Goal: Transaction & Acquisition: Purchase product/service

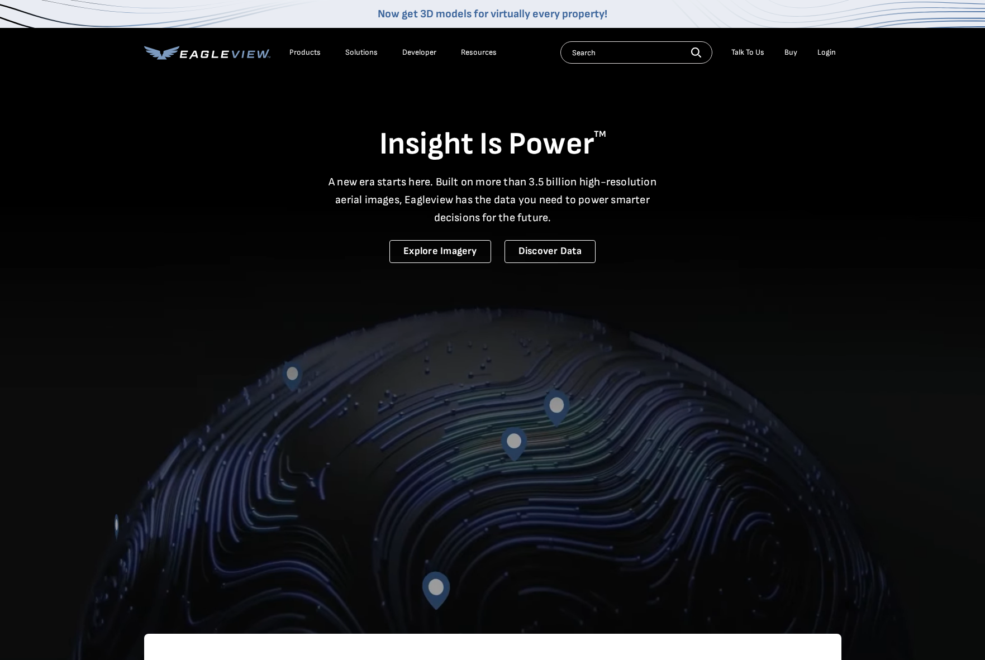
click at [821, 53] on div "Login" at bounding box center [826, 52] width 18 height 10
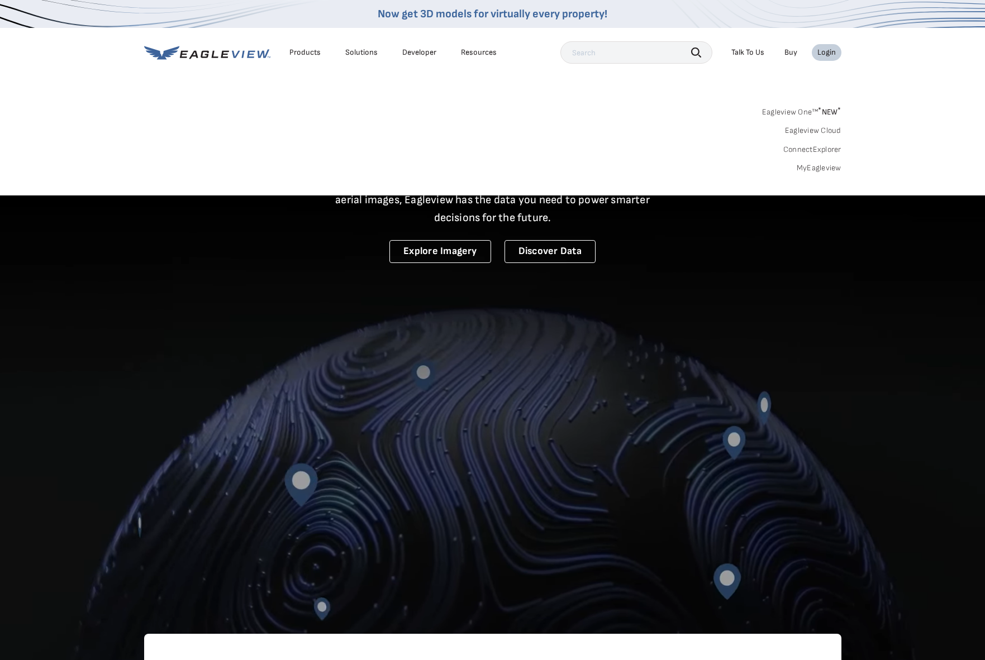
click at [825, 54] on div "Login" at bounding box center [826, 52] width 18 height 10
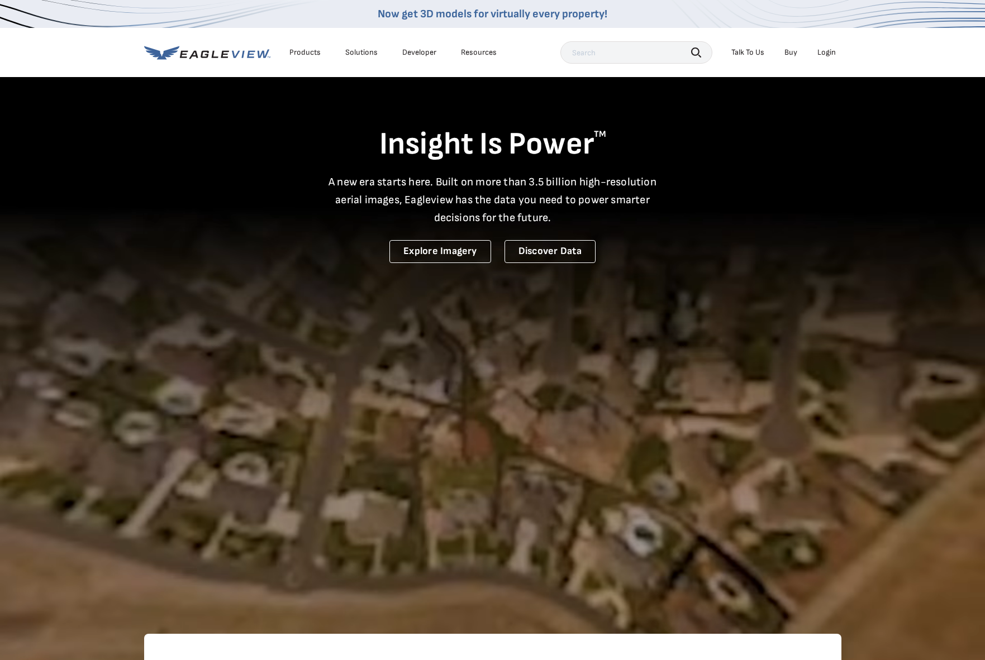
click at [825, 54] on div "Login" at bounding box center [826, 52] width 18 height 10
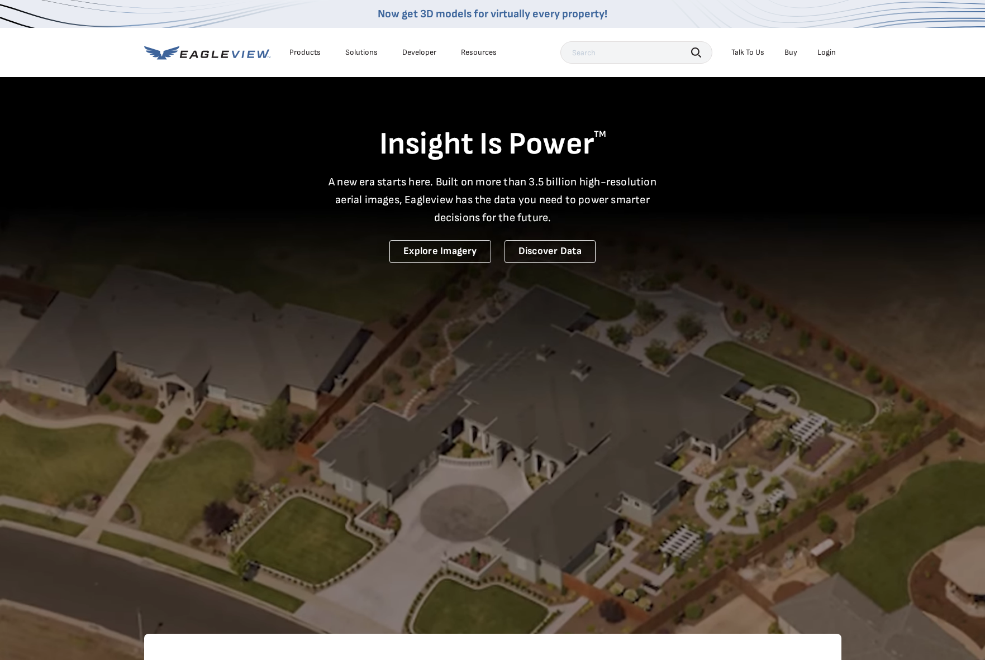
click at [835, 55] on div "Login" at bounding box center [826, 52] width 18 height 10
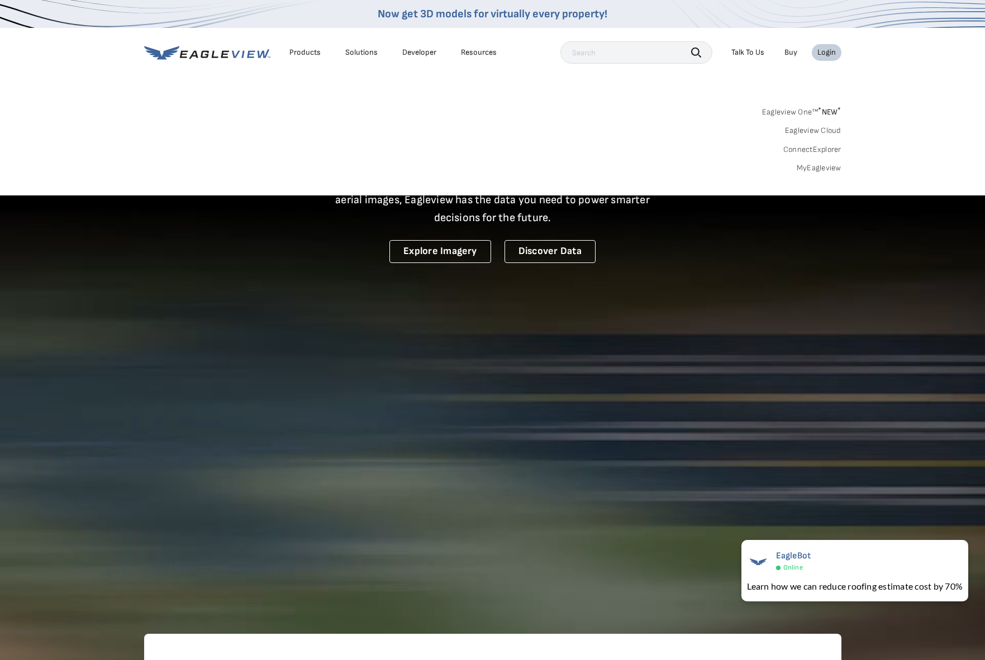
click at [836, 166] on link "MyEagleview" at bounding box center [819, 168] width 45 height 10
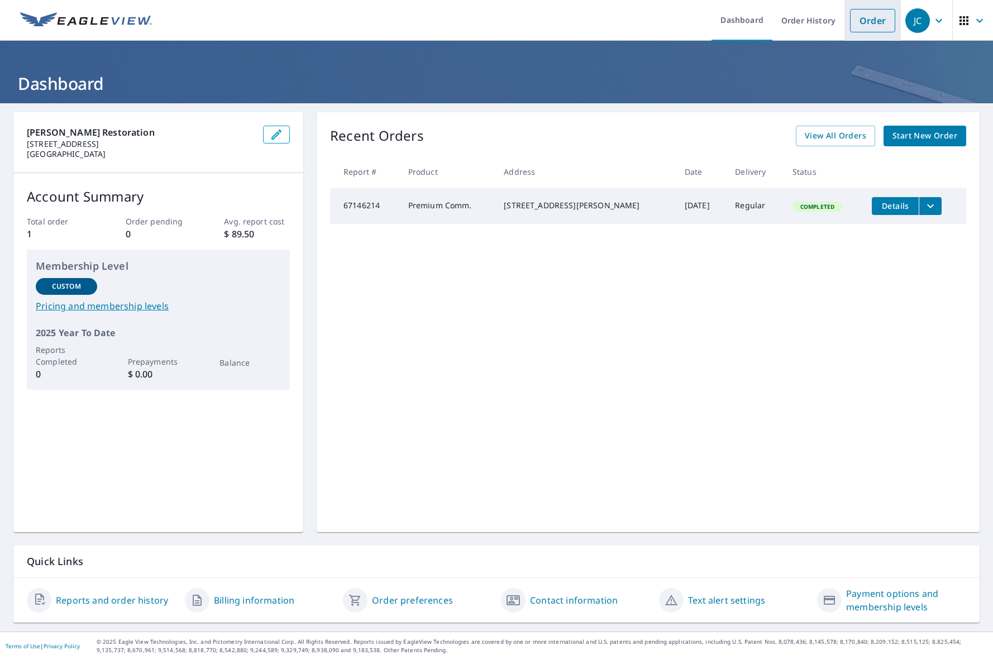
click at [866, 28] on link "Order" at bounding box center [872, 20] width 45 height 23
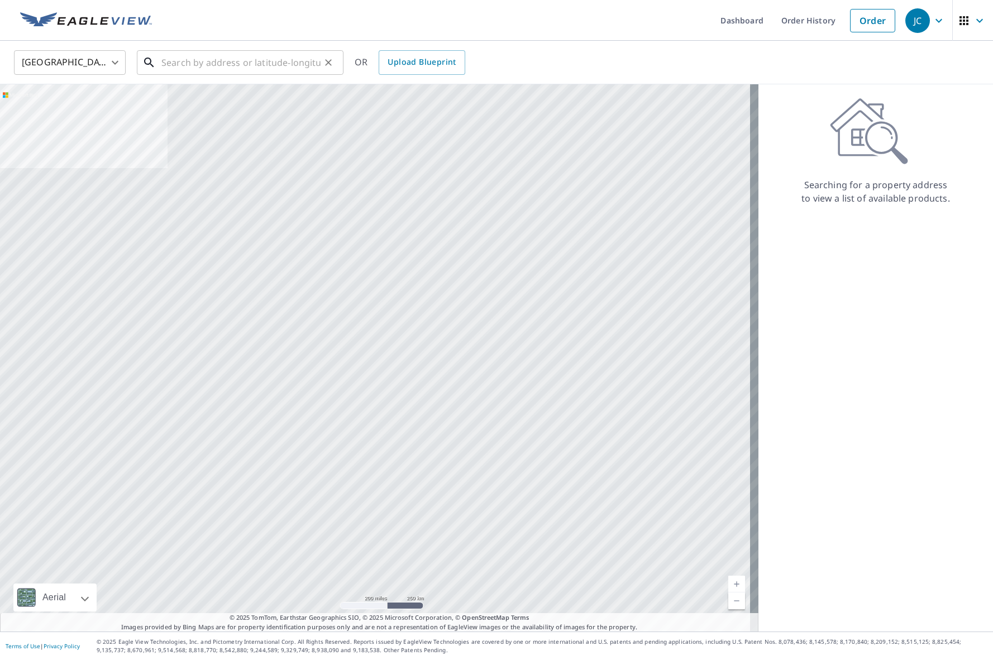
click at [197, 68] on input "text" at bounding box center [240, 62] width 159 height 31
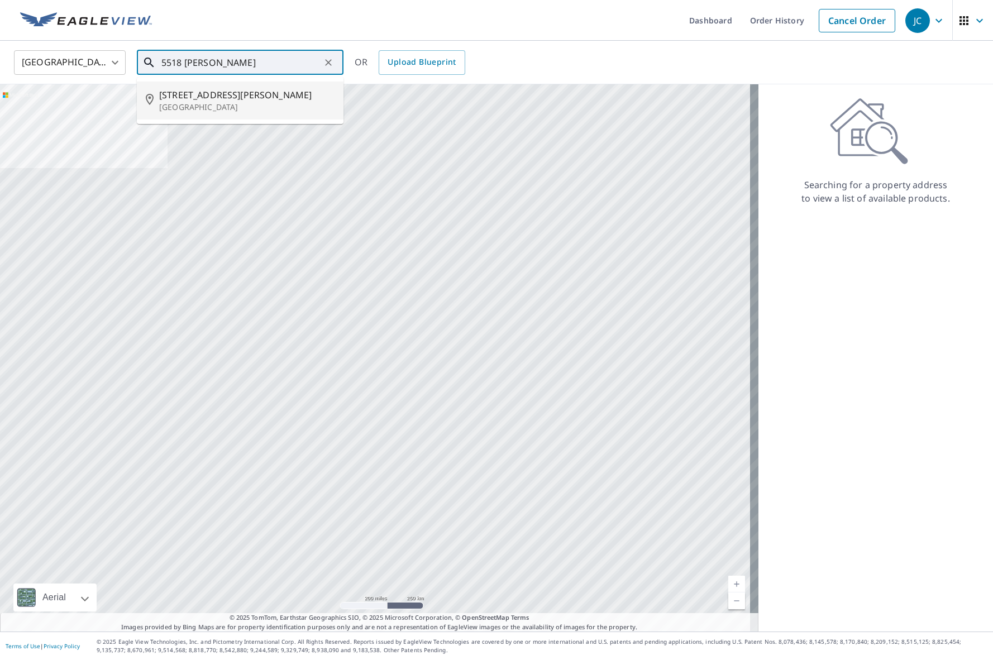
click at [212, 106] on p "[GEOGRAPHIC_DATA]" at bounding box center [246, 107] width 175 height 11
type input "[STREET_ADDRESS][PERSON_NAME]"
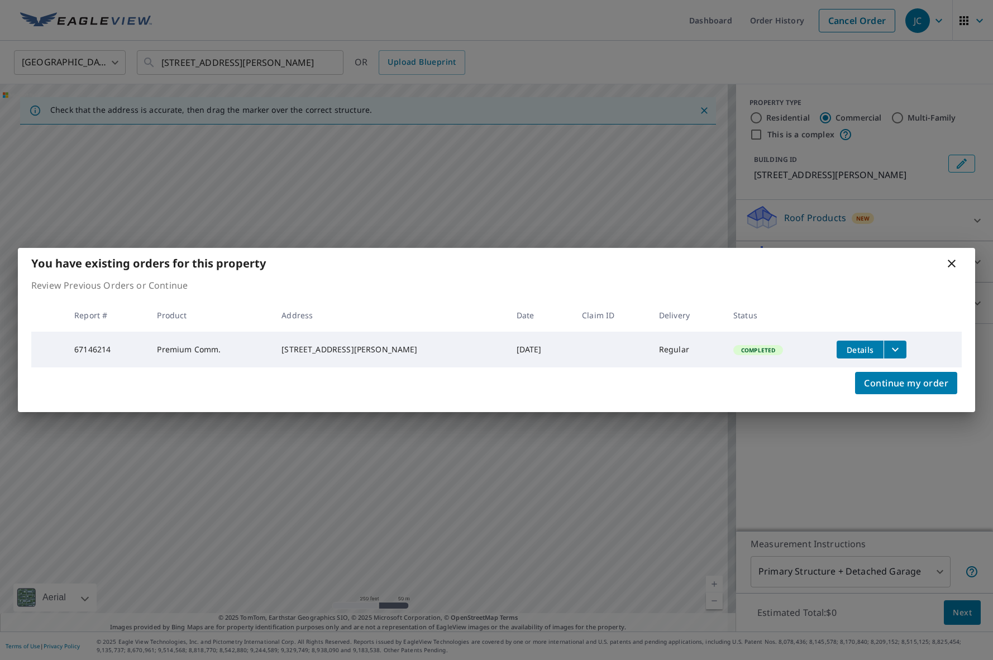
click at [702, 579] on div "You have existing orders for this property Review Previous Orders or Continue R…" at bounding box center [496, 330] width 993 height 660
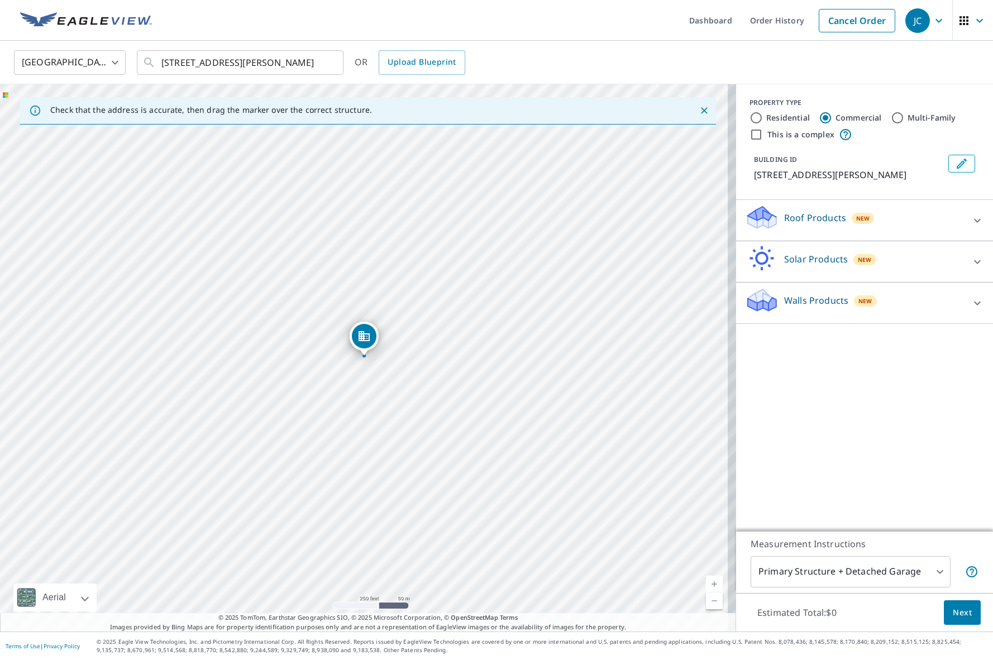
click at [706, 585] on link "Current Level 17, Zoom In" at bounding box center [714, 584] width 17 height 17
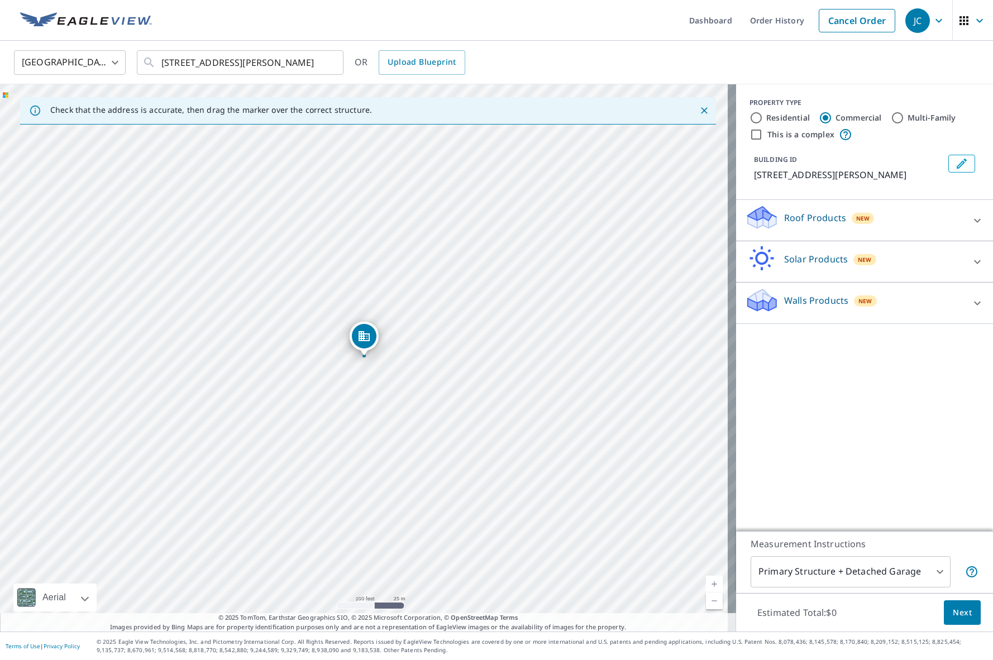
click at [706, 585] on link "Current Level 18, Zoom In" at bounding box center [714, 584] width 17 height 17
click at [708, 585] on link "Current Level 19, Zoom In" at bounding box center [714, 584] width 17 height 17
drag, startPoint x: 360, startPoint y: 346, endPoint x: 375, endPoint y: 428, distance: 83.9
click at [971, 227] on icon at bounding box center [977, 220] width 13 height 13
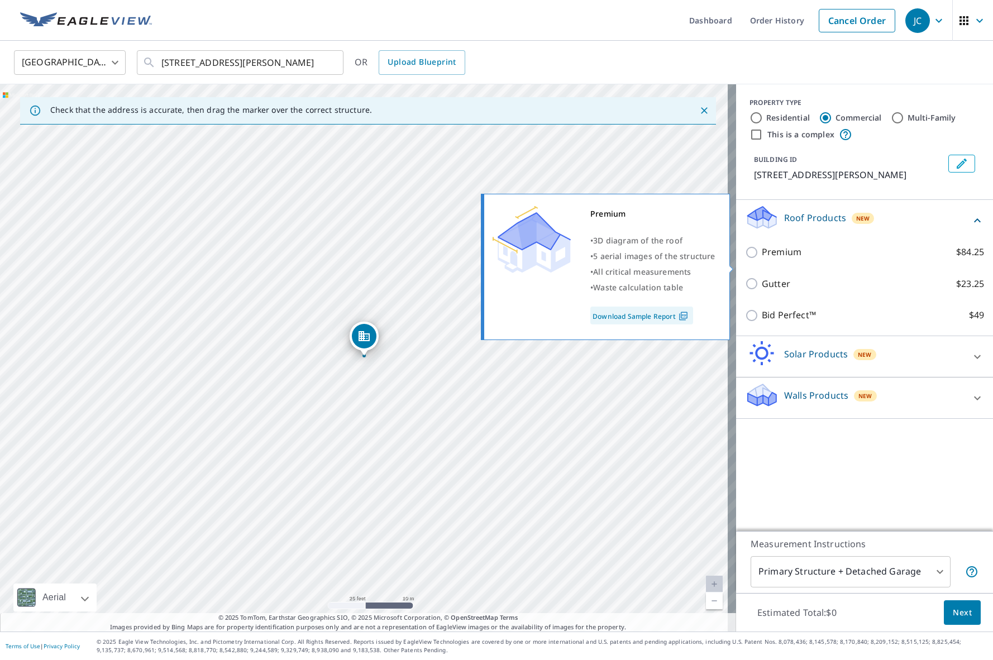
click at [745, 259] on input "Premium $84.25" at bounding box center [753, 252] width 17 height 13
checkbox input "true"
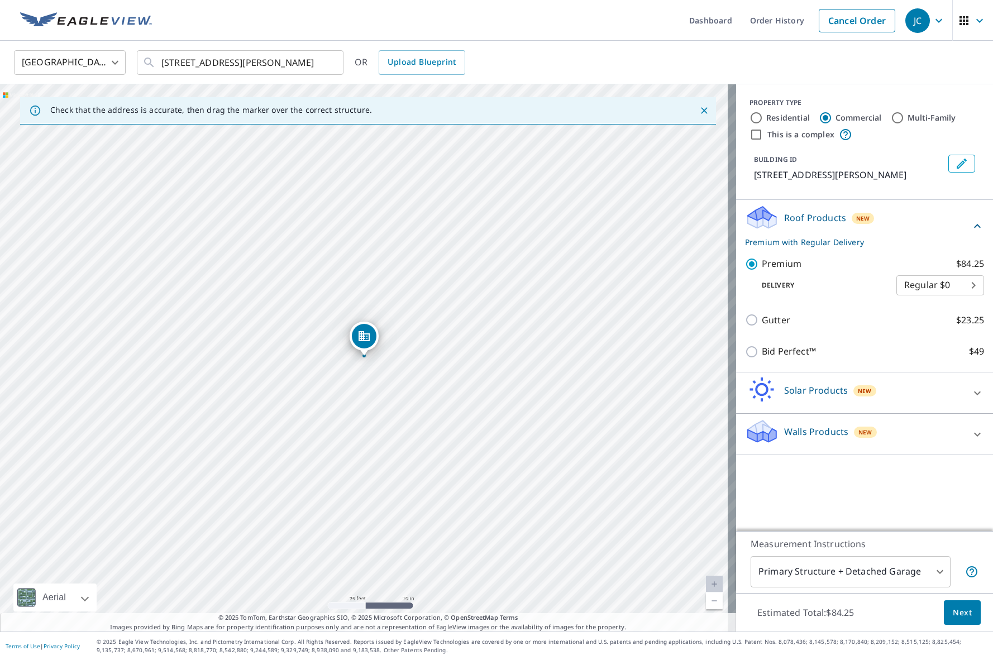
click at [953, 616] on span "Next" at bounding box center [962, 613] width 19 height 14
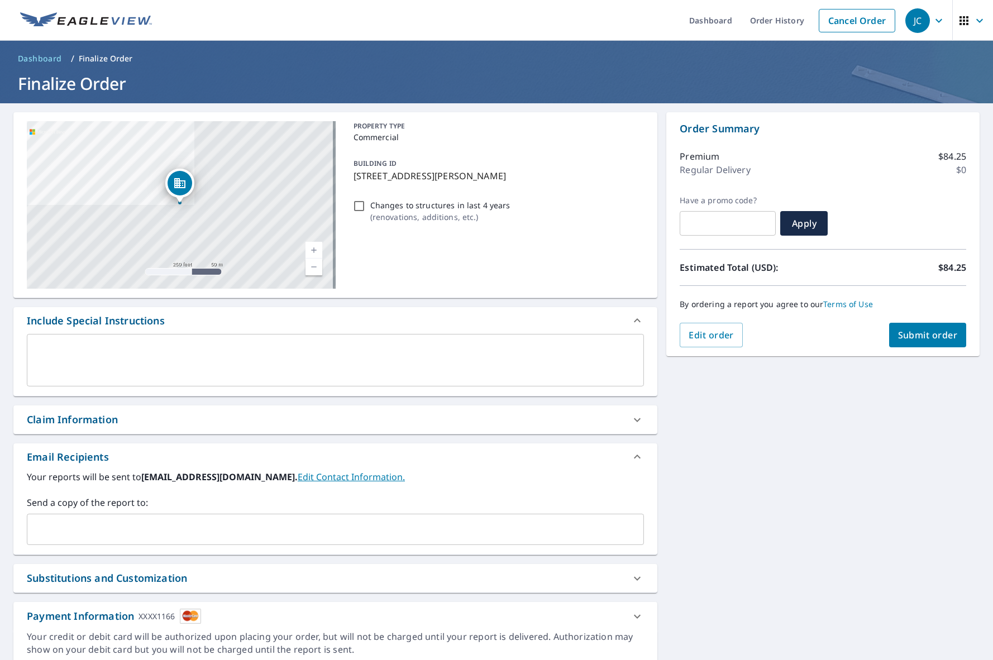
click at [928, 332] on span "Submit order" at bounding box center [928, 335] width 60 height 12
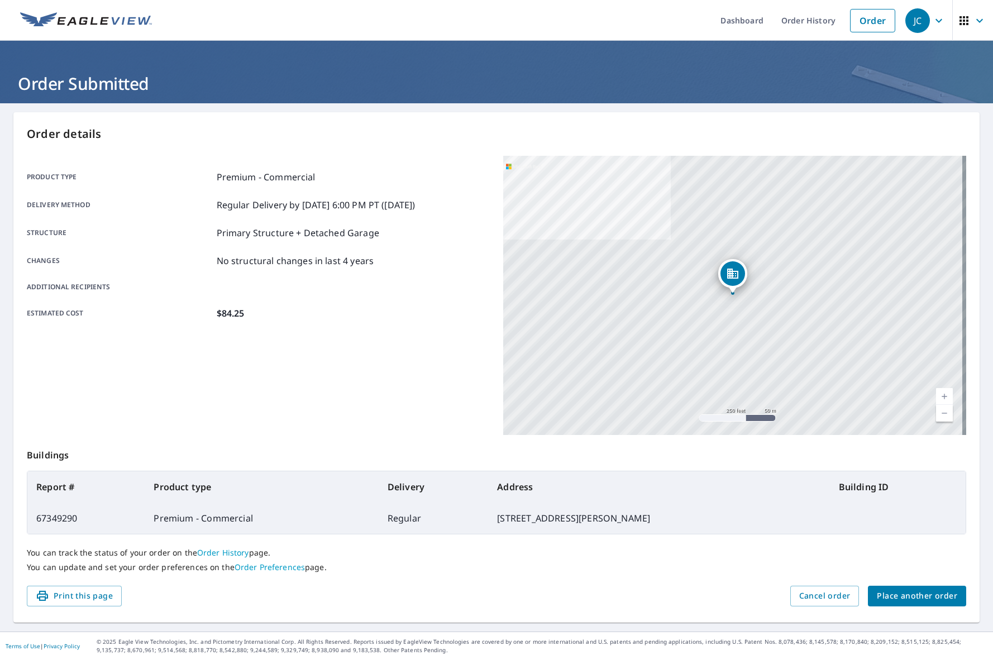
click at [908, 599] on span "Place another order" at bounding box center [917, 596] width 80 height 14
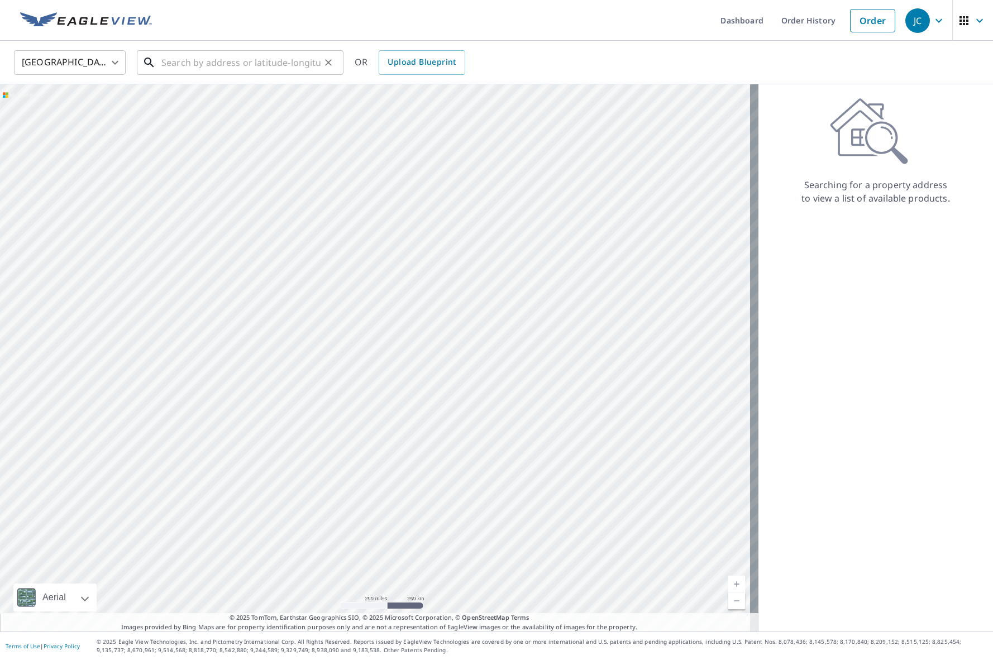
click at [196, 69] on input "text" at bounding box center [240, 62] width 159 height 31
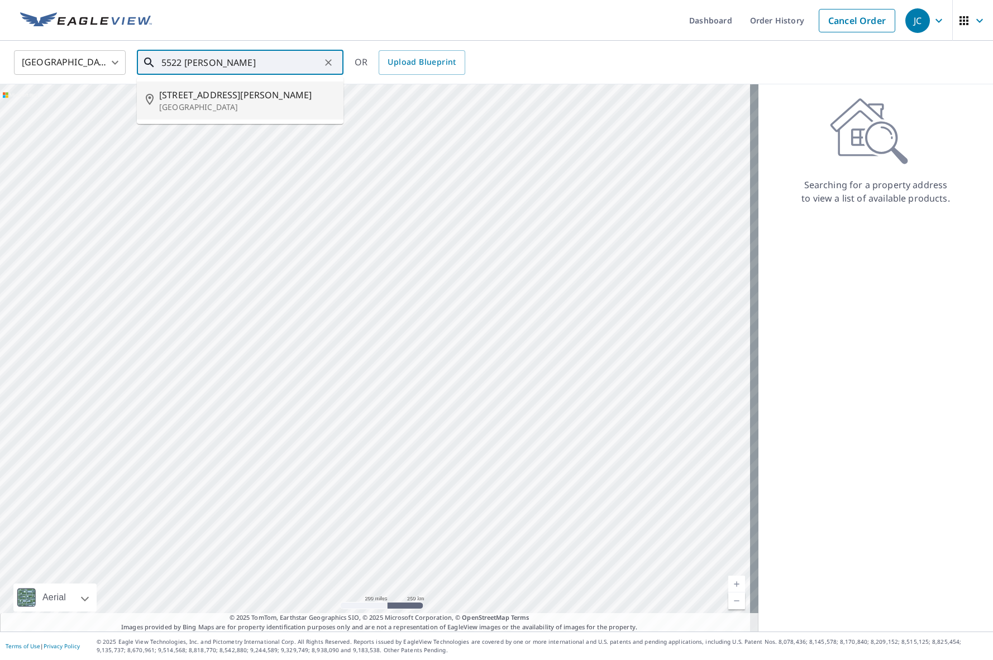
click at [199, 93] on span "[STREET_ADDRESS][PERSON_NAME]" at bounding box center [246, 94] width 175 height 13
type input "[STREET_ADDRESS][PERSON_NAME]"
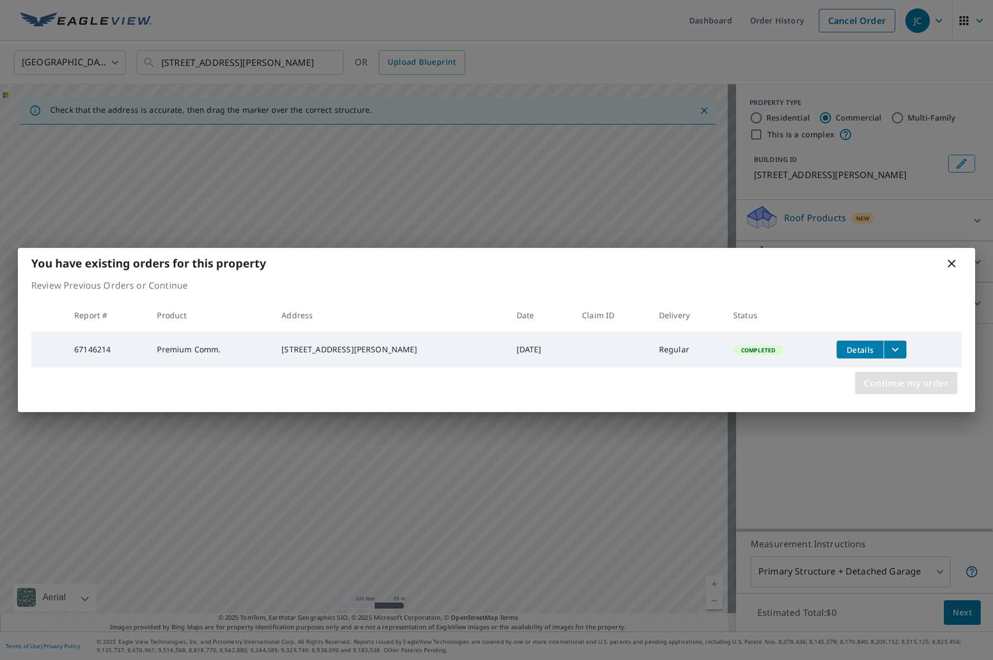
click at [923, 383] on span "Continue my order" at bounding box center [906, 383] width 84 height 16
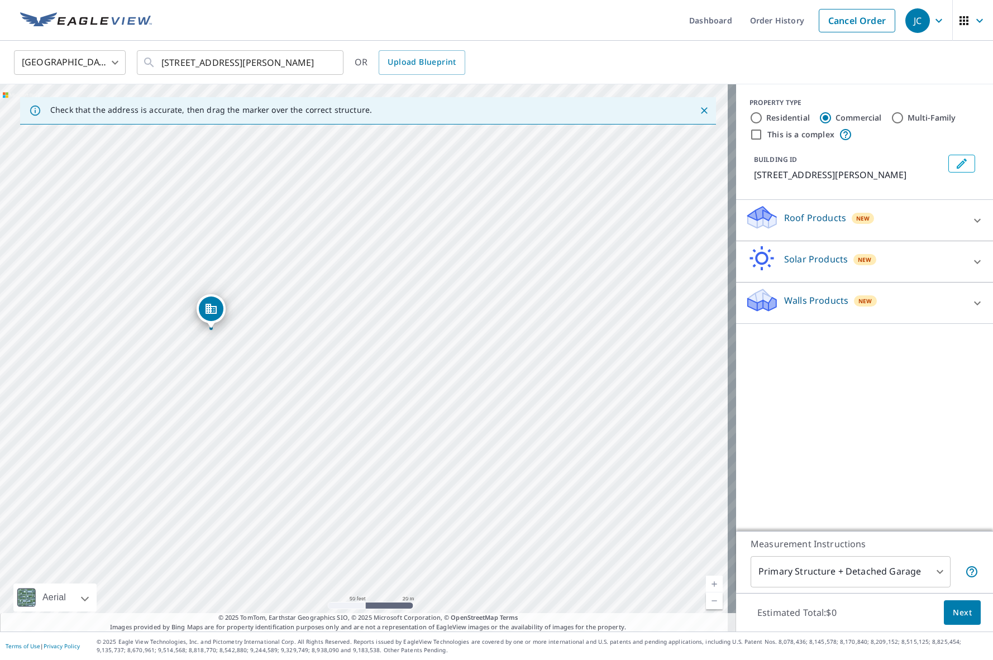
drag, startPoint x: 197, startPoint y: 270, endPoint x: 209, endPoint y: 317, distance: 48.0
click at [971, 227] on icon at bounding box center [977, 220] width 13 height 13
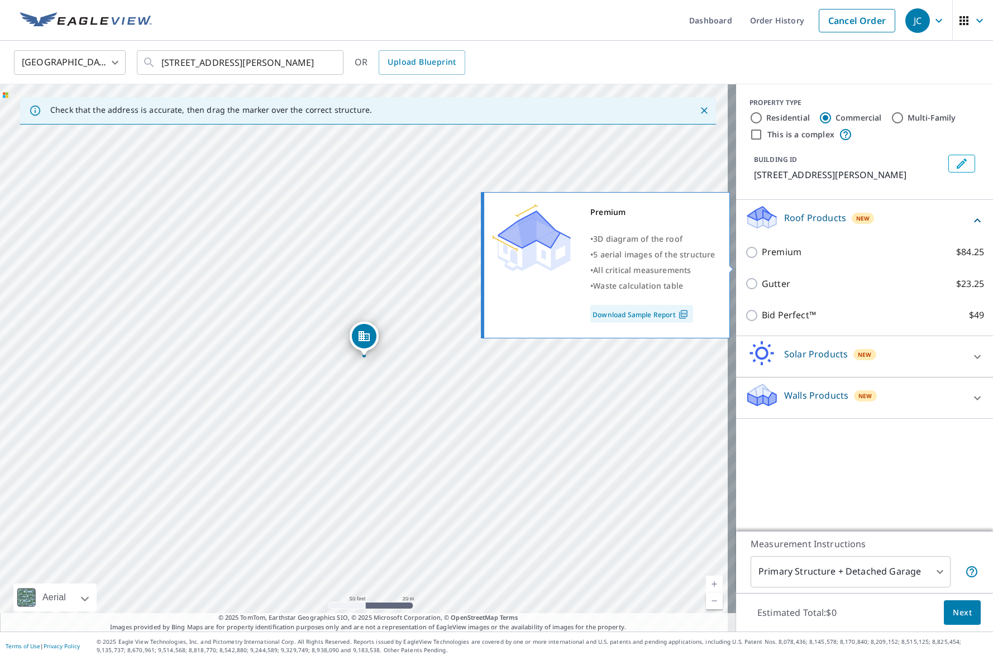
click at [751, 259] on input "Premium $84.25" at bounding box center [753, 252] width 17 height 13
checkbox input "true"
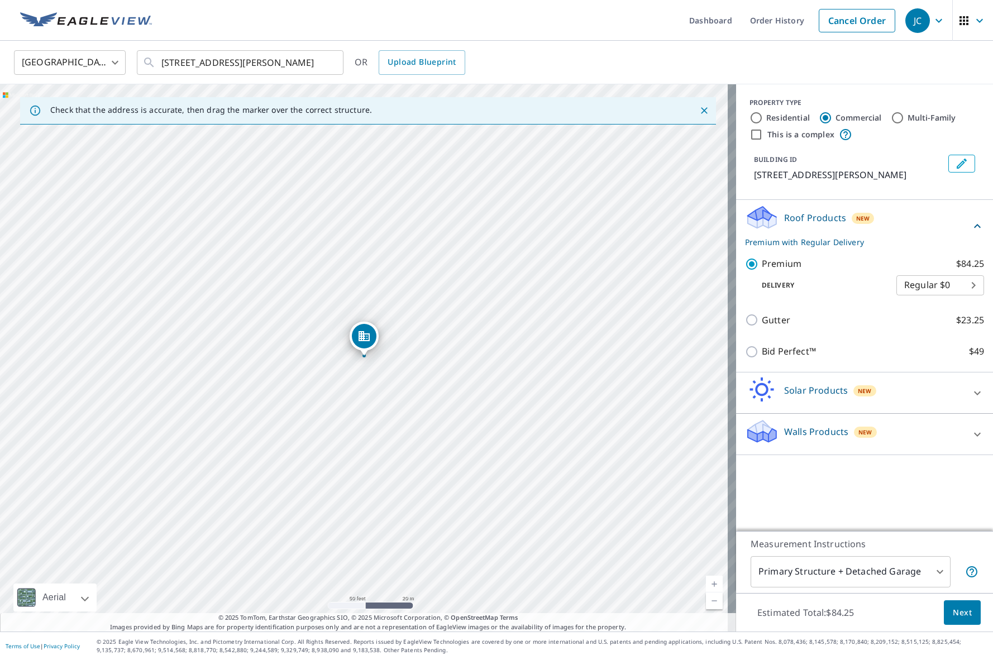
click at [953, 614] on span "Next" at bounding box center [962, 613] width 19 height 14
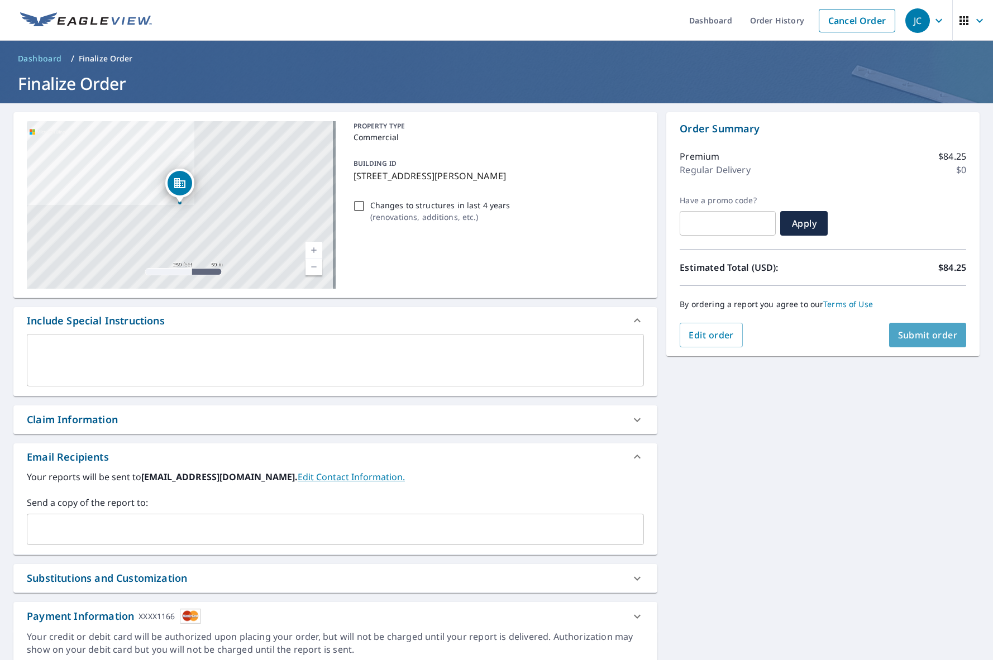
click at [906, 335] on span "Submit order" at bounding box center [928, 335] width 60 height 12
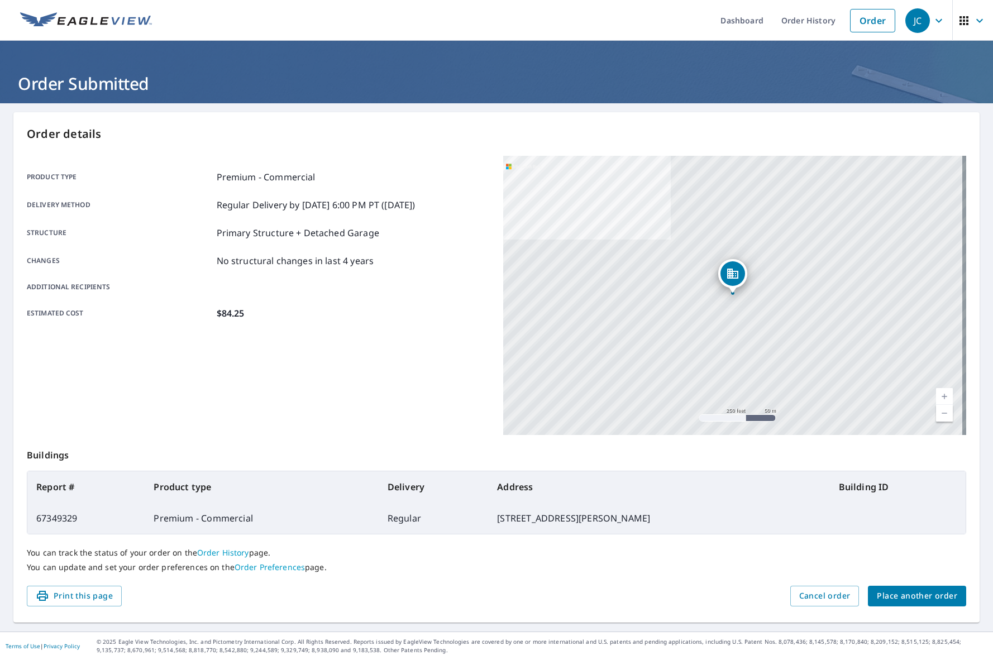
click at [928, 595] on span "Place another order" at bounding box center [917, 596] width 80 height 14
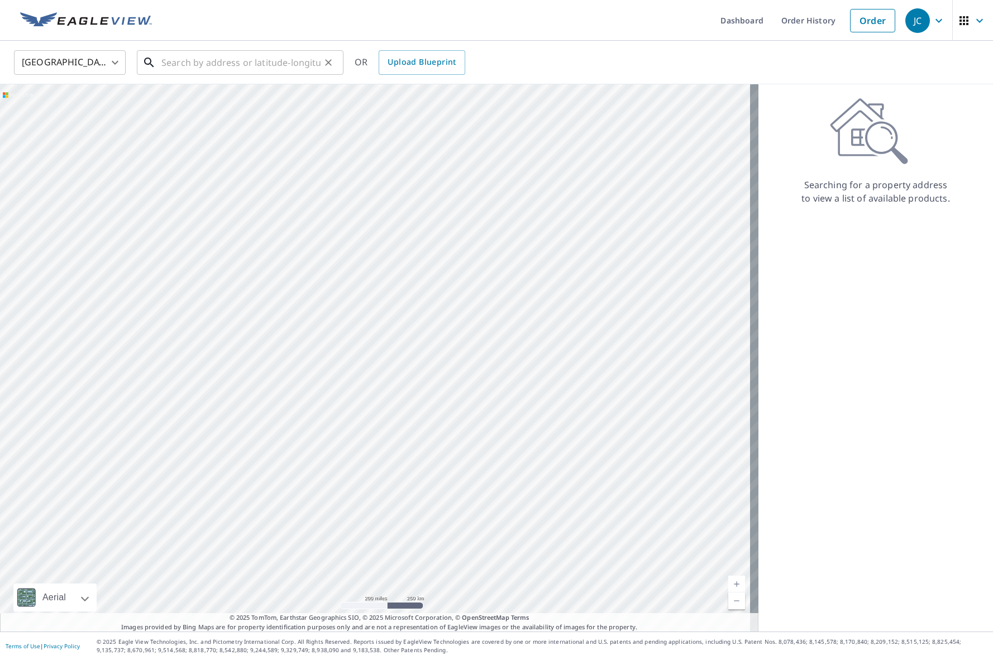
click at [164, 63] on input "text" at bounding box center [240, 62] width 159 height 31
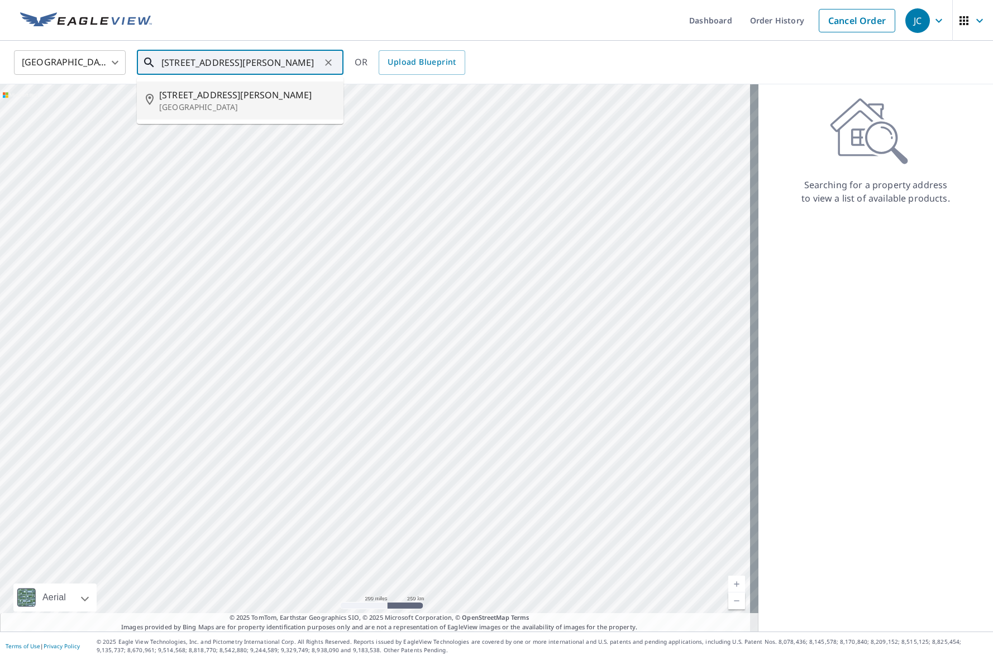
click at [202, 109] on p "[GEOGRAPHIC_DATA]" at bounding box center [246, 107] width 175 height 11
type input "[STREET_ADDRESS][PERSON_NAME]"
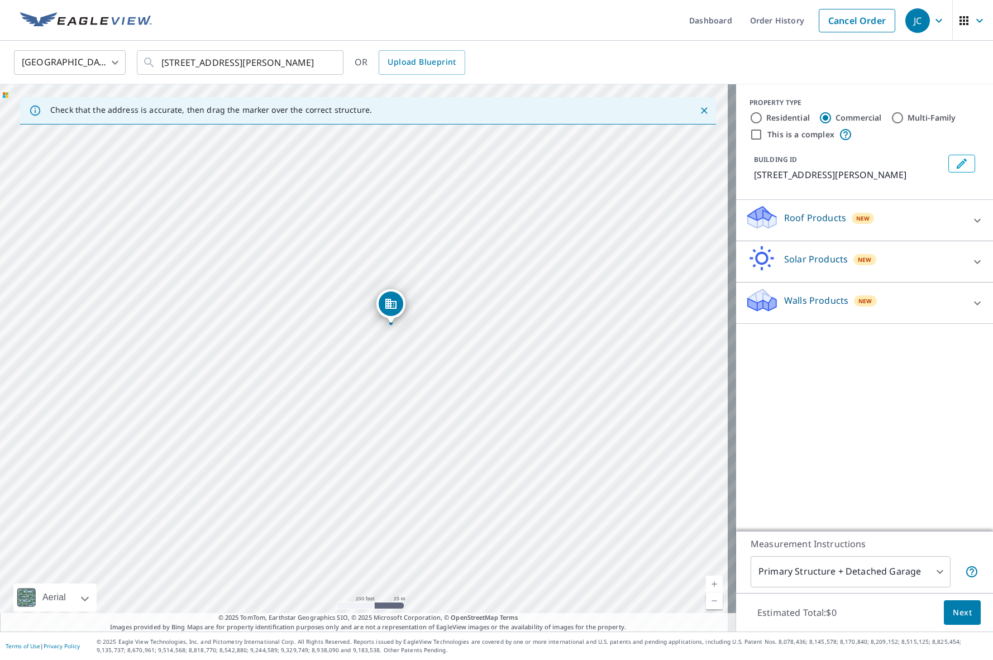
click at [706, 585] on link "Current Level 18, Zoom In" at bounding box center [714, 584] width 17 height 17
click at [709, 588] on link "Current Level 19, Zoom In" at bounding box center [714, 584] width 17 height 17
drag, startPoint x: 522, startPoint y: 336, endPoint x: 530, endPoint y: 474, distance: 138.7
click at [530, 474] on div "[STREET_ADDRESS][PERSON_NAME]" at bounding box center [368, 357] width 736 height 547
drag, startPoint x: 574, startPoint y: 278, endPoint x: 569, endPoint y: 376, distance: 98.4
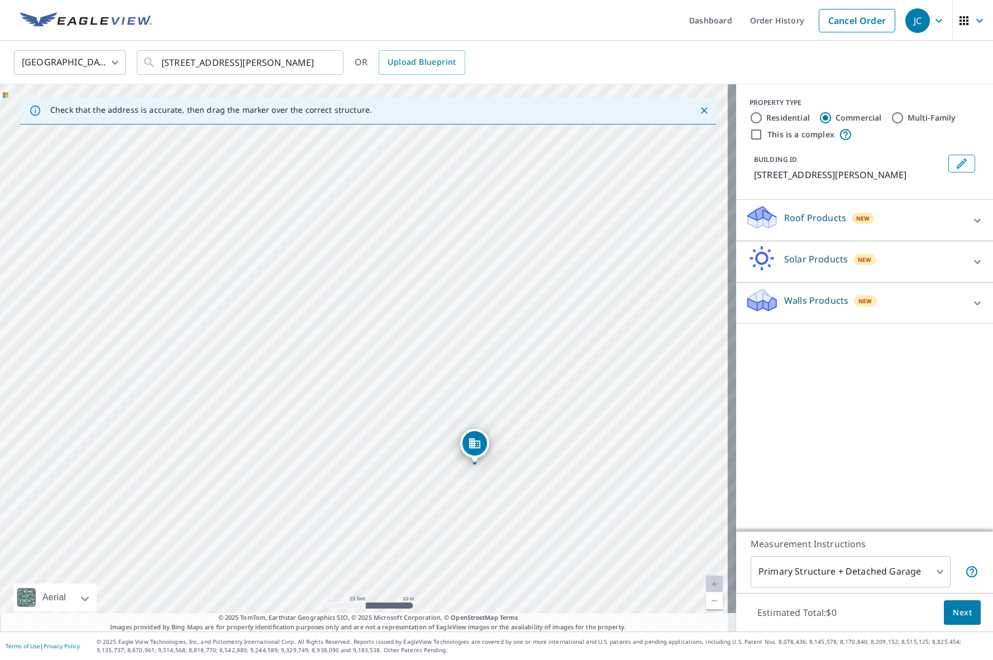
click at [569, 376] on div "[STREET_ADDRESS][PERSON_NAME]" at bounding box center [368, 357] width 736 height 547
click at [471, 454] on div "Dropped pin, building 1, Commercial property, 323 Clara Ave Saint Louis, MO 631…" at bounding box center [474, 443] width 25 height 25
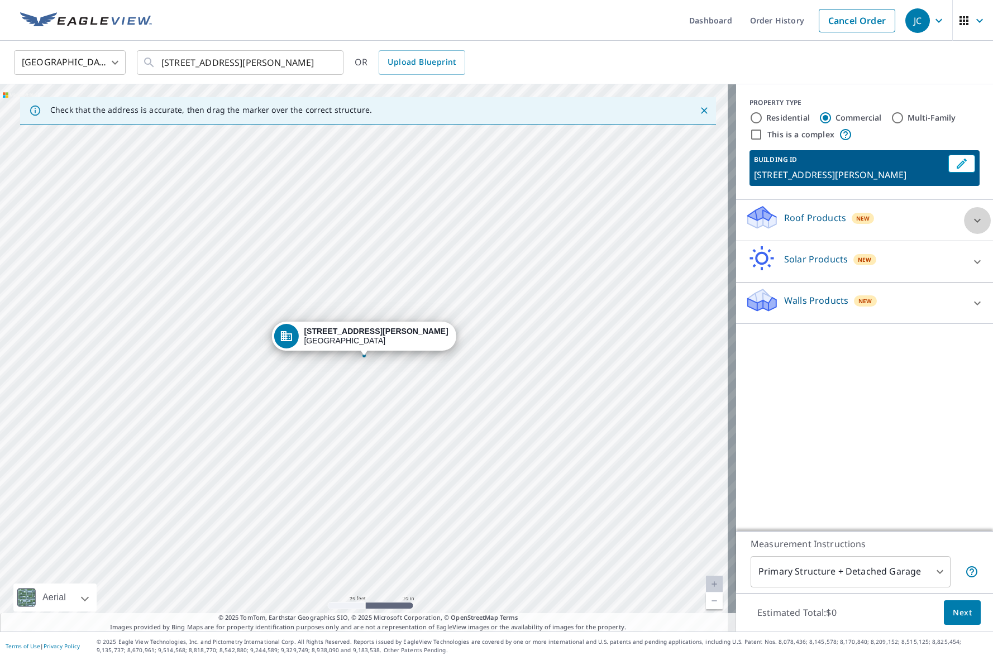
click at [971, 220] on icon at bounding box center [977, 220] width 13 height 13
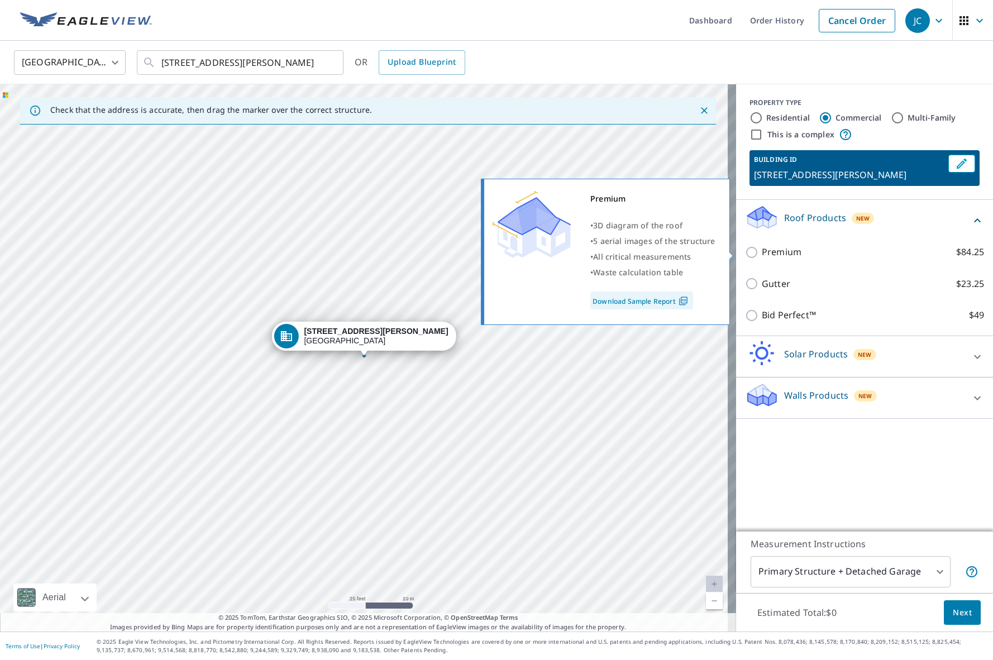
click at [748, 254] on input "Premium $84.25" at bounding box center [753, 252] width 17 height 13
checkbox input "true"
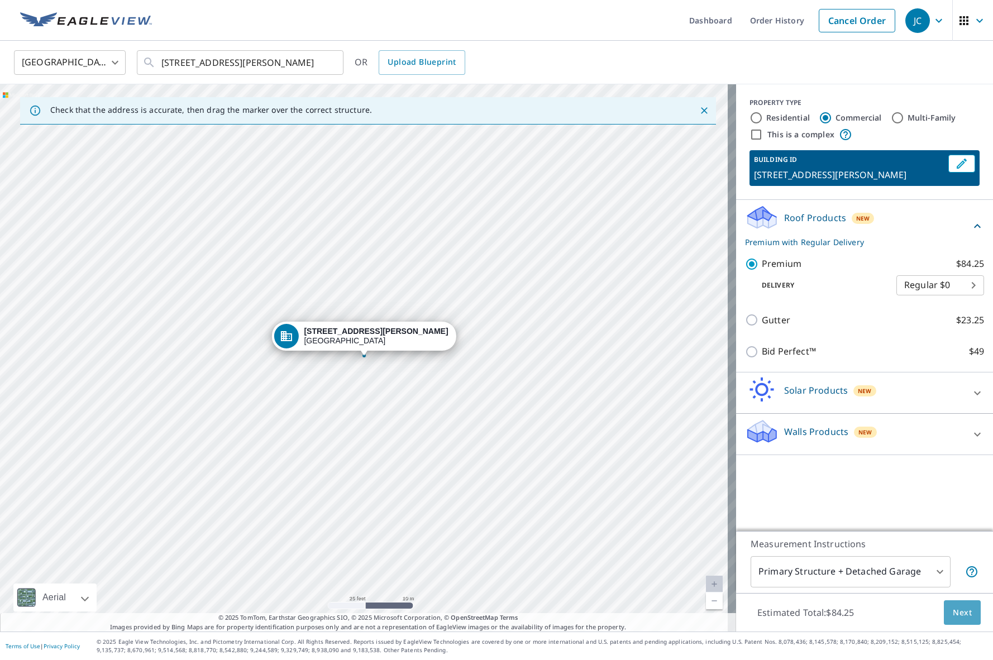
click at [953, 610] on span "Next" at bounding box center [962, 613] width 19 height 14
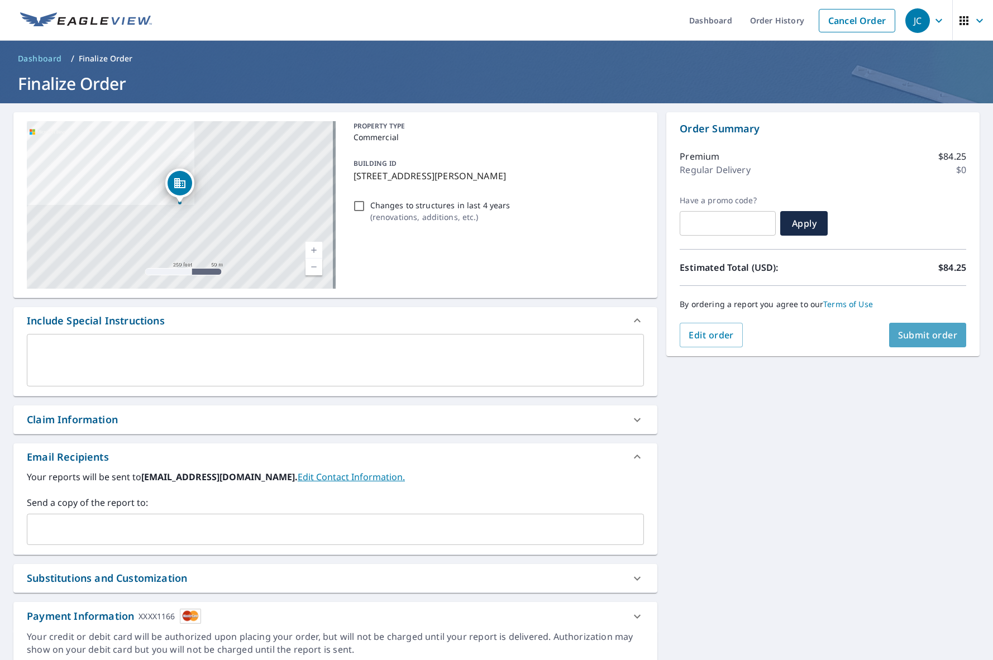
click at [919, 327] on button "Submit order" at bounding box center [928, 335] width 78 height 25
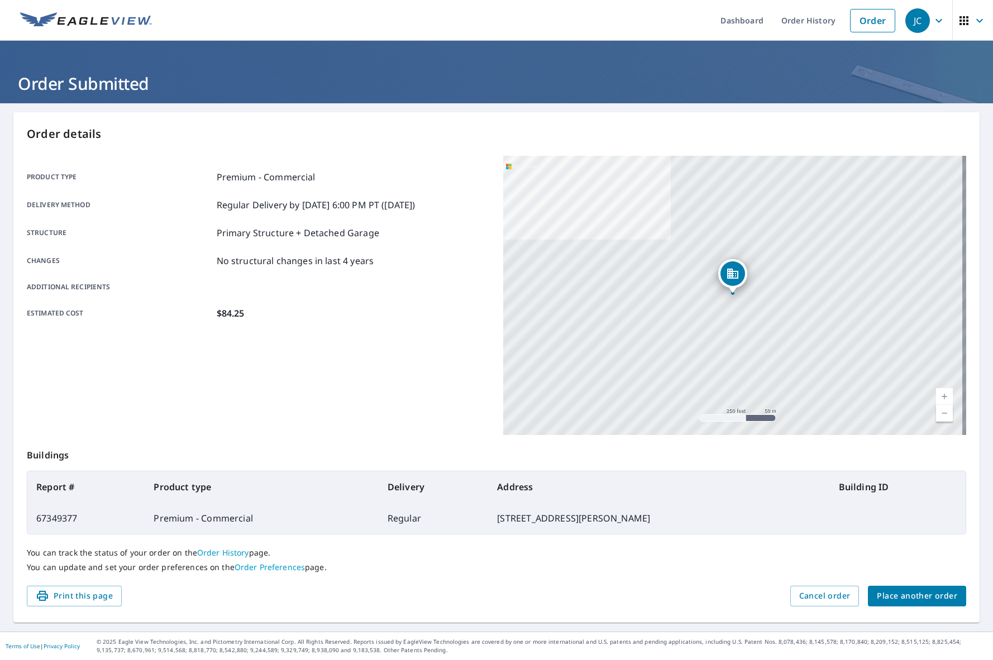
click at [922, 603] on span "Place another order" at bounding box center [917, 596] width 80 height 14
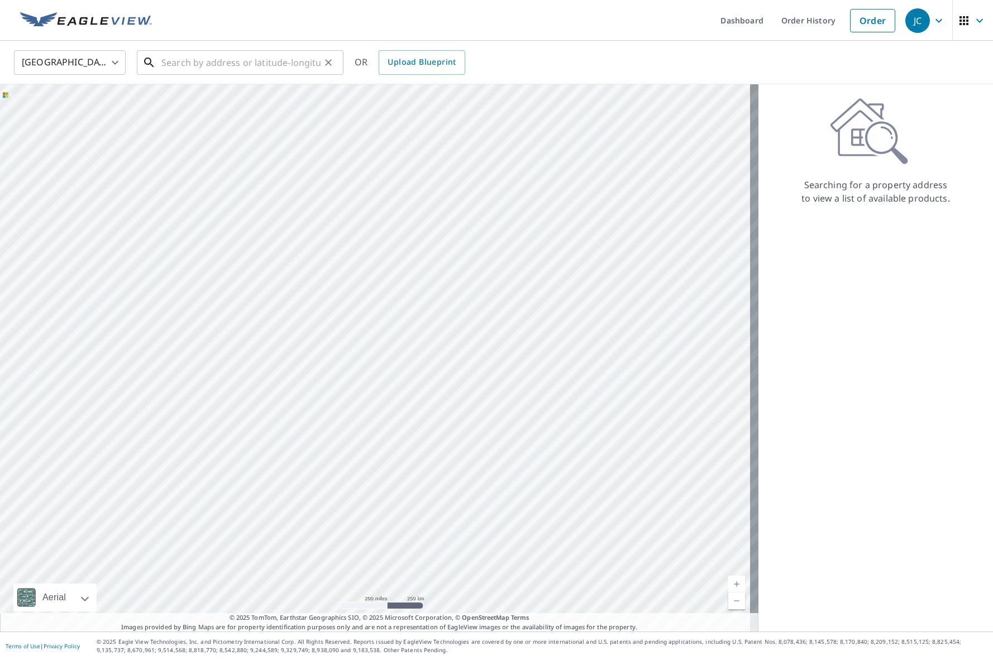
click at [179, 65] on input "text" at bounding box center [240, 62] width 159 height 31
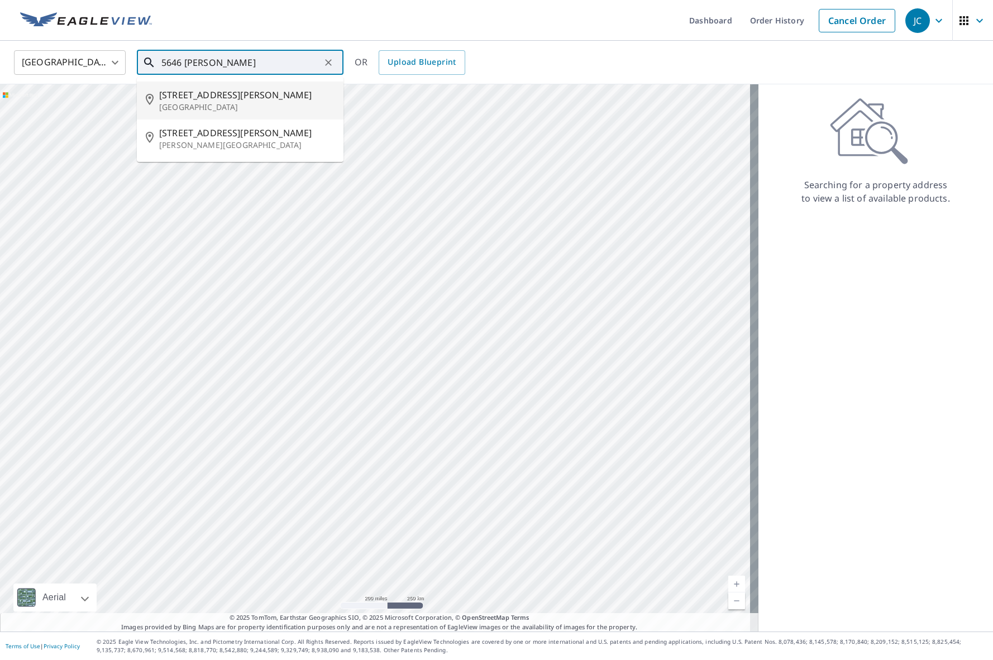
click at [201, 107] on p "[GEOGRAPHIC_DATA]" at bounding box center [246, 107] width 175 height 11
type input "[STREET_ADDRESS][PERSON_NAME]"
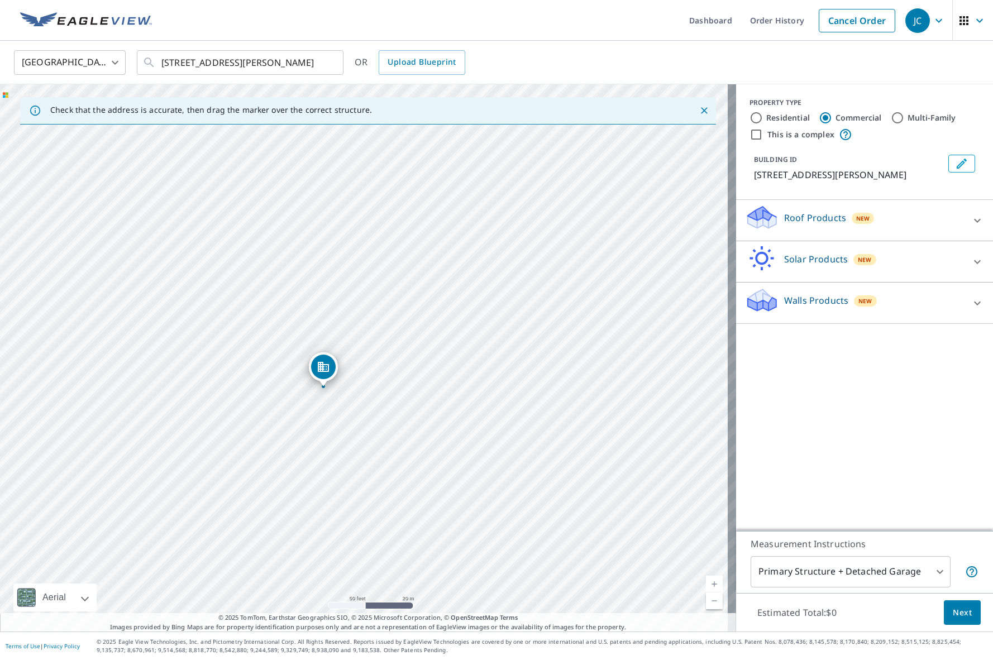
drag, startPoint x: 392, startPoint y: 356, endPoint x: 330, endPoint y: 367, distance: 63.5
click at [952, 230] on div "Roof Products New" at bounding box center [854, 220] width 219 height 32
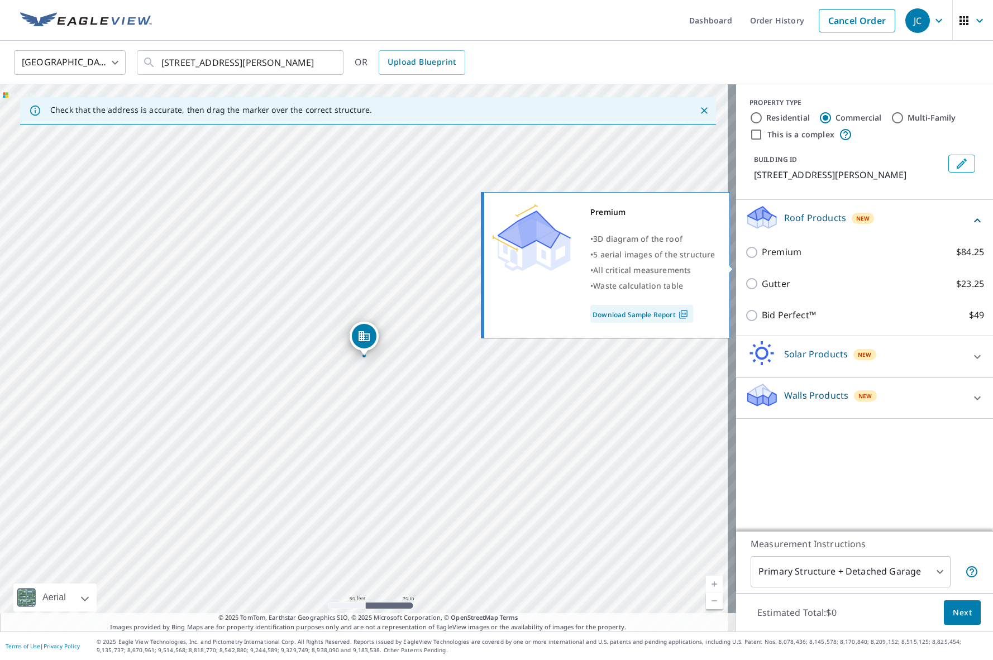
click at [792, 259] on p "Premium" at bounding box center [782, 252] width 40 height 14
click at [762, 259] on input "Premium $84.25" at bounding box center [753, 252] width 17 height 13
checkbox input "true"
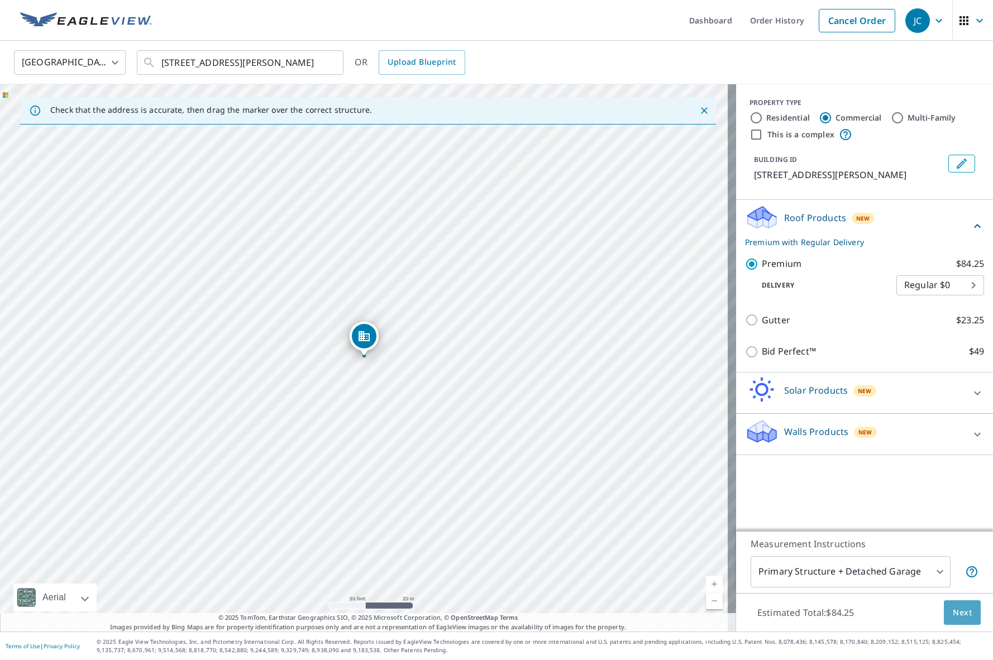
click at [953, 604] on button "Next" at bounding box center [962, 612] width 37 height 25
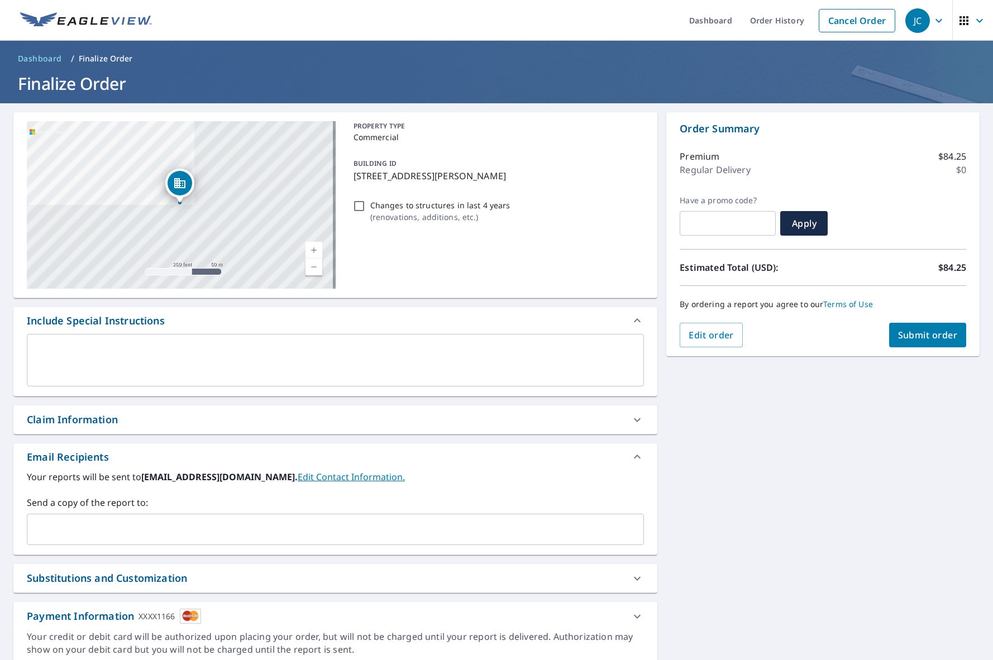
click at [930, 331] on span "Submit order" at bounding box center [928, 335] width 60 height 12
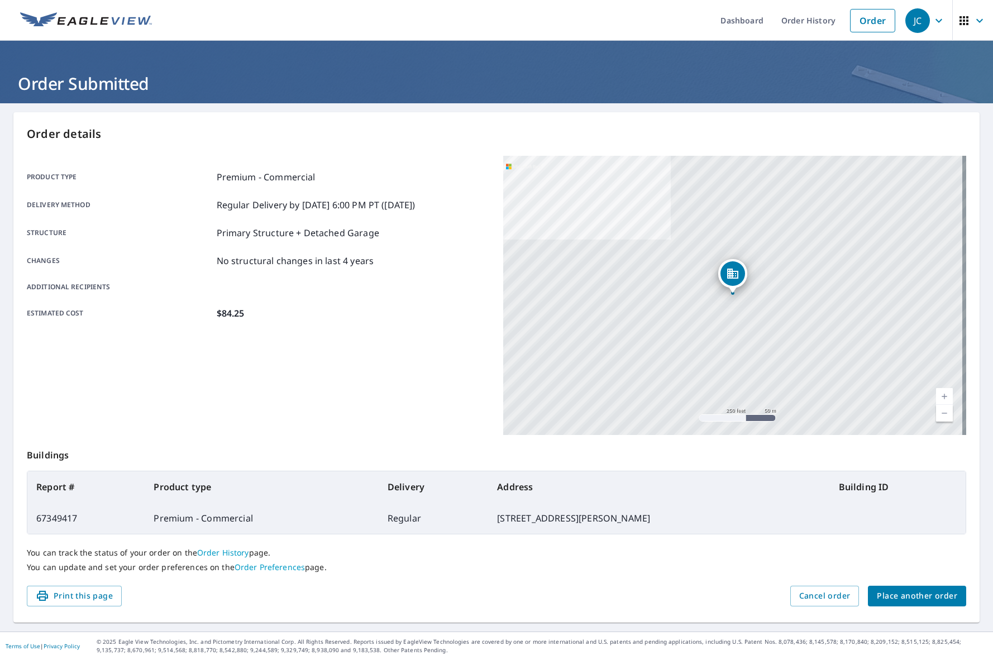
click at [904, 591] on span "Place another order" at bounding box center [917, 596] width 80 height 14
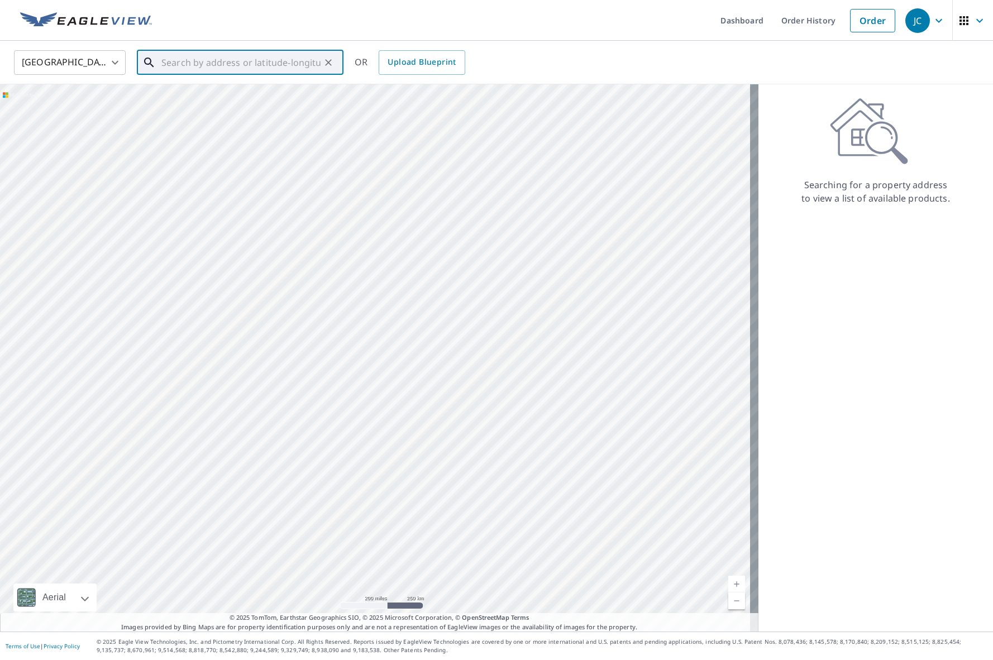
click at [201, 64] on input "text" at bounding box center [240, 62] width 159 height 31
click at [203, 98] on span "[STREET_ADDRESS][PERSON_NAME]" at bounding box center [246, 94] width 175 height 13
type input "[STREET_ADDRESS][PERSON_NAME]"
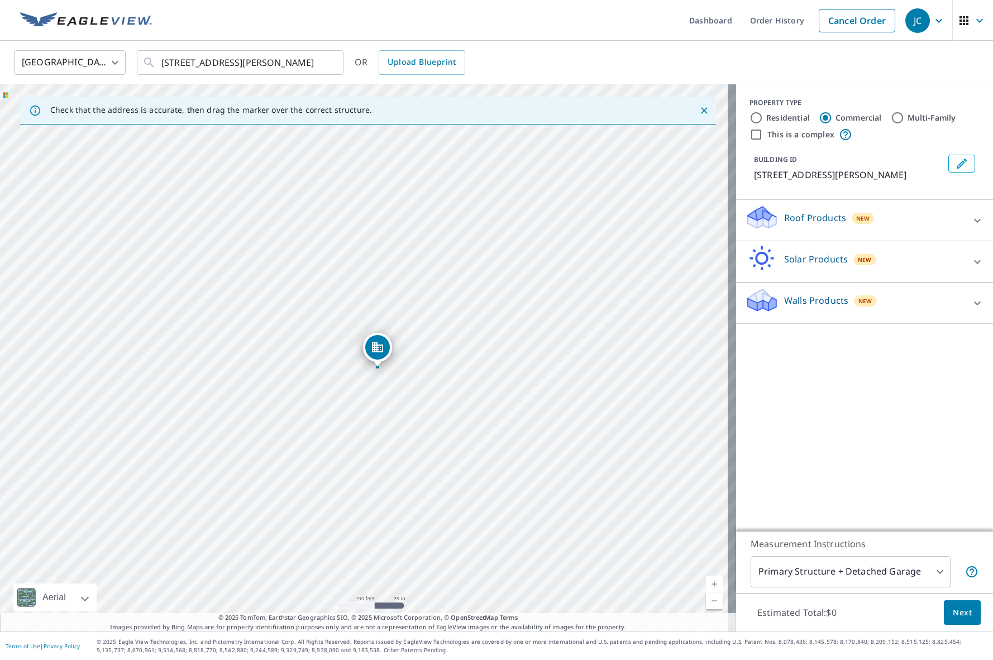
drag, startPoint x: 364, startPoint y: 337, endPoint x: 377, endPoint y: 348, distance: 17.5
drag, startPoint x: 325, startPoint y: 346, endPoint x: 331, endPoint y: 337, distance: 11.6
click at [964, 234] on div at bounding box center [977, 220] width 27 height 27
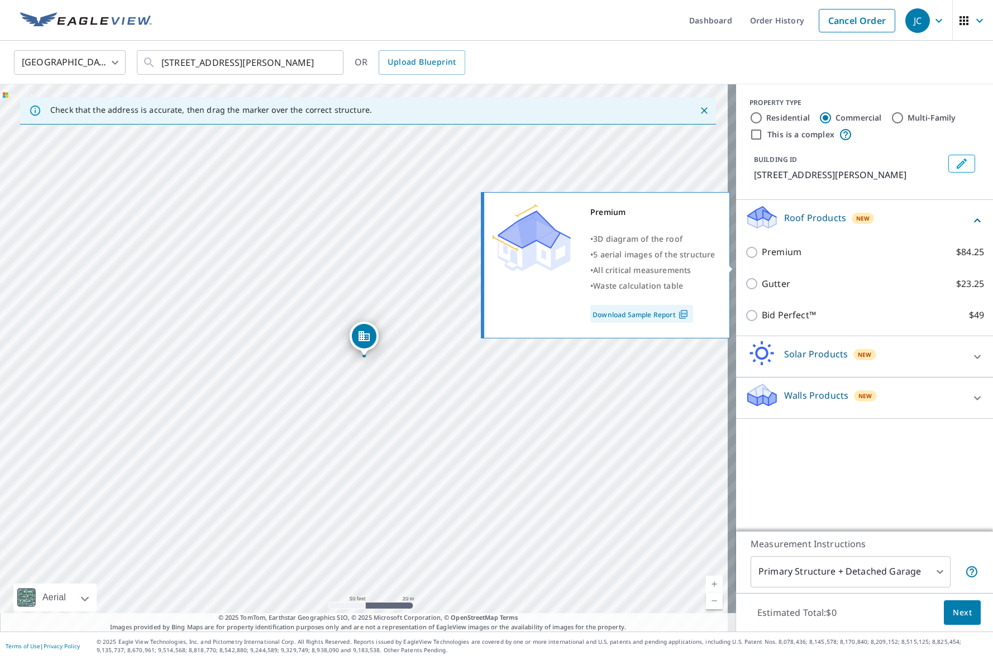
click at [801, 259] on label "Premium $84.25" at bounding box center [873, 252] width 222 height 14
click at [762, 259] on input "Premium $84.25" at bounding box center [753, 252] width 17 height 13
checkbox input "true"
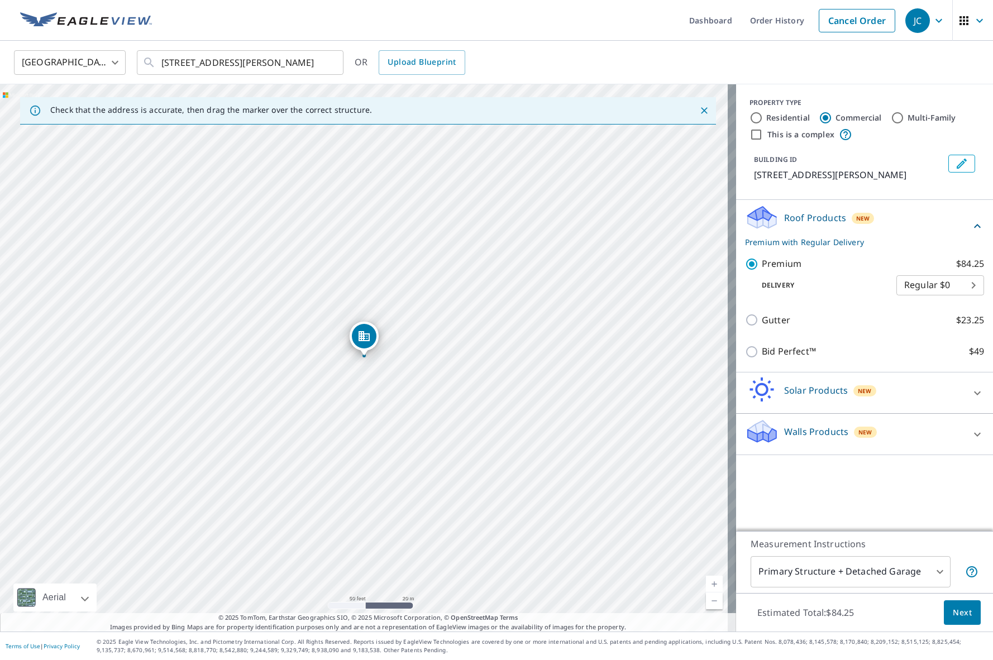
click at [965, 610] on button "Next" at bounding box center [962, 612] width 37 height 25
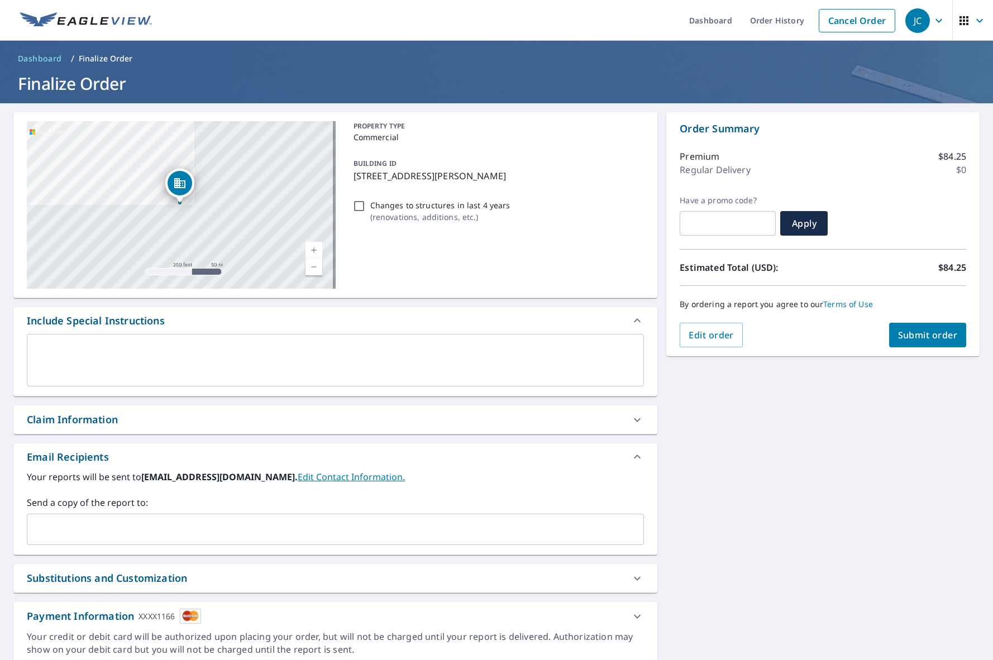
click at [941, 332] on span "Submit order" at bounding box center [928, 335] width 60 height 12
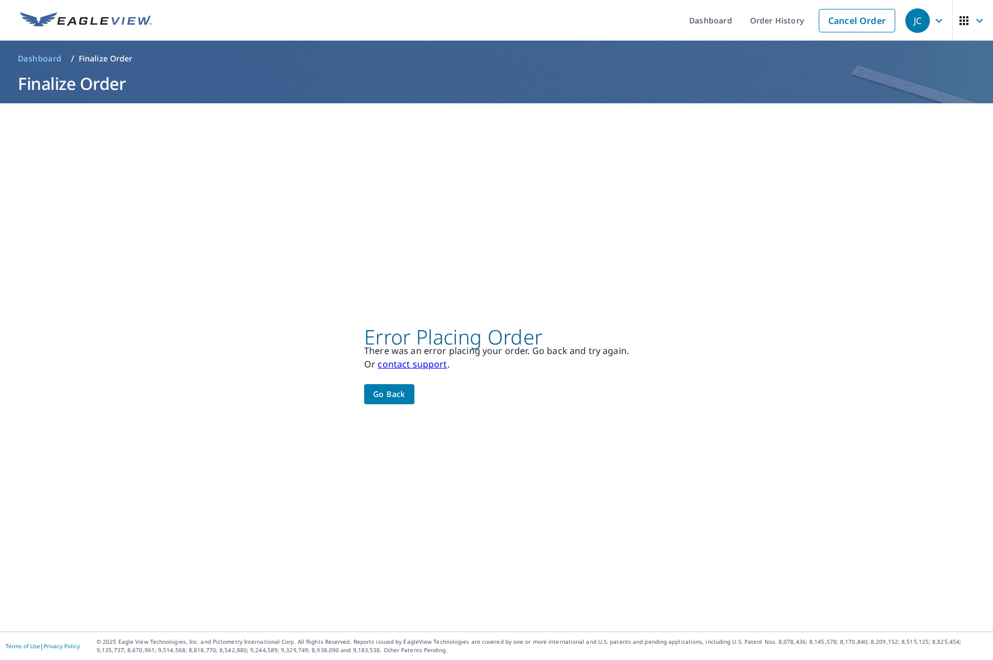
click at [399, 394] on span "Go back" at bounding box center [389, 395] width 32 height 14
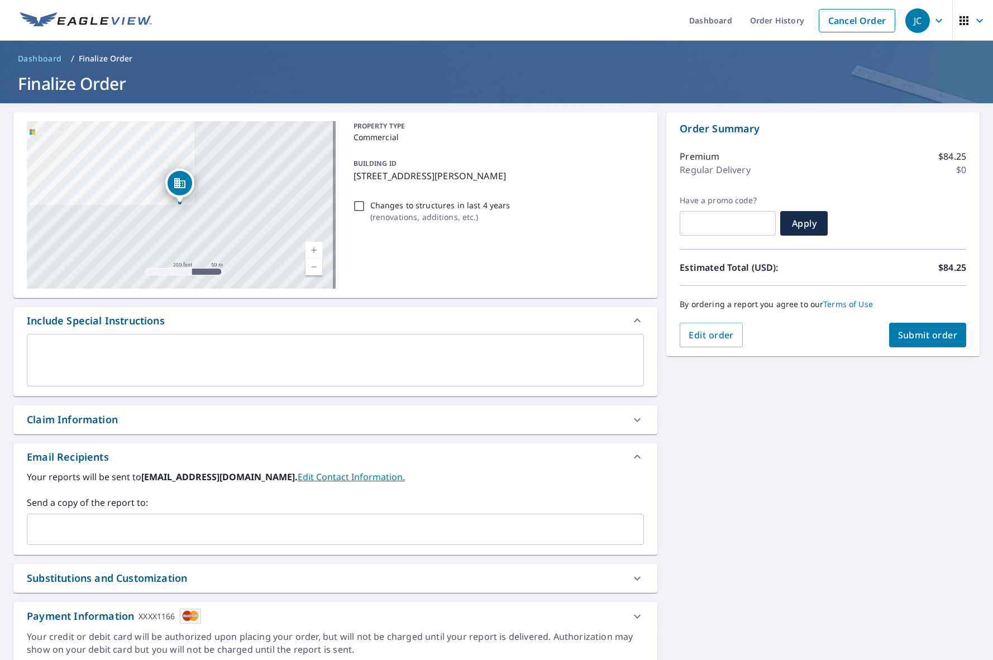
click at [913, 338] on span "Submit order" at bounding box center [928, 335] width 60 height 12
